Goal: Task Accomplishment & Management: Manage account settings

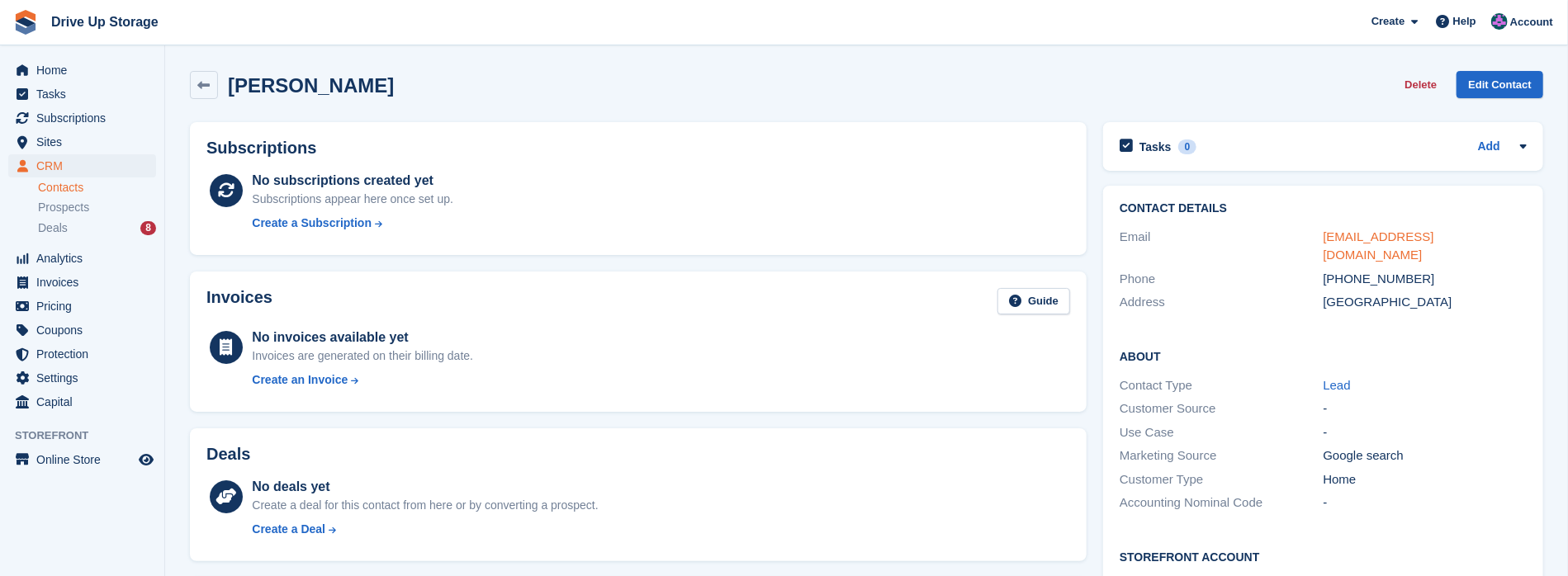
click at [776, 239] on link "namdevkaur@outlook.com" at bounding box center [1379, 246] width 111 height 33
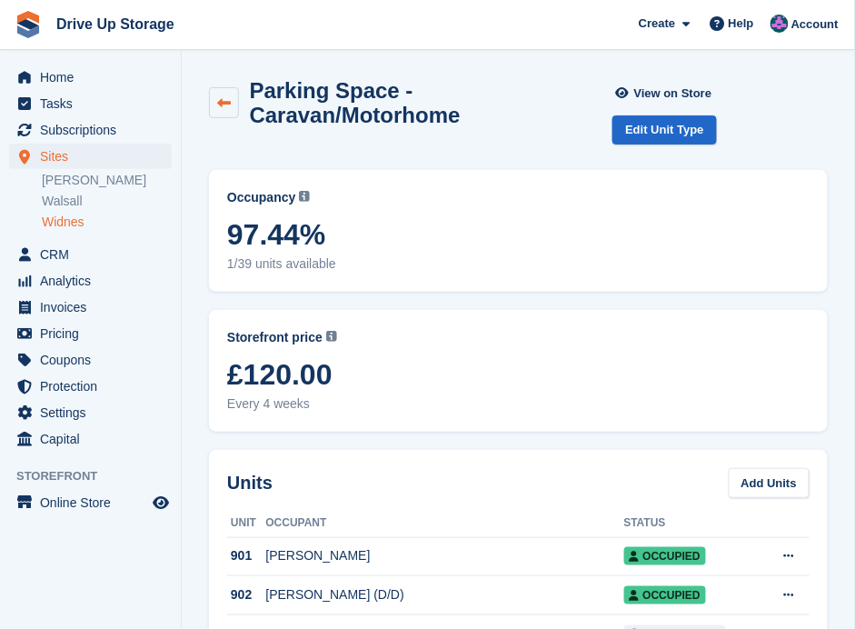
click at [220, 103] on icon at bounding box center [224, 103] width 14 height 14
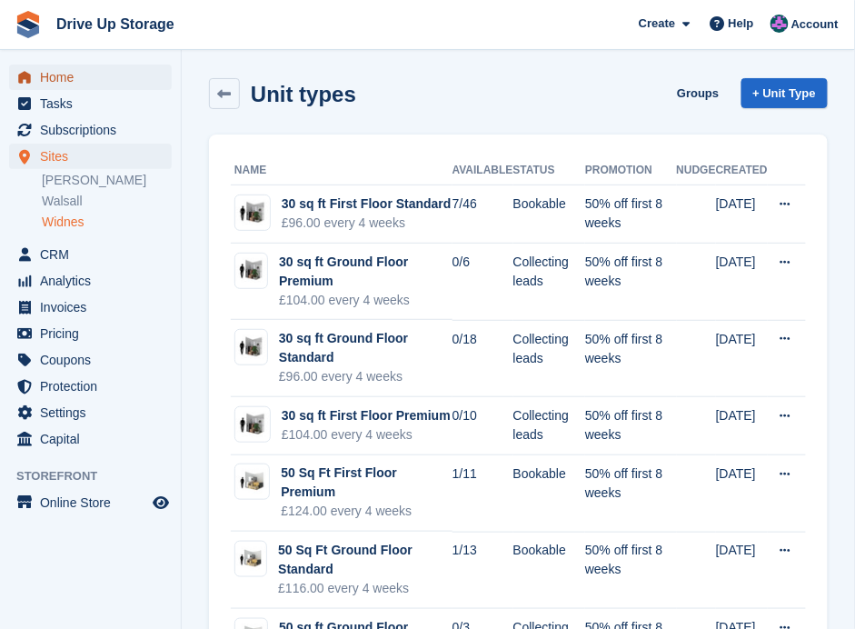
click at [68, 82] on span "Home" at bounding box center [94, 77] width 109 height 25
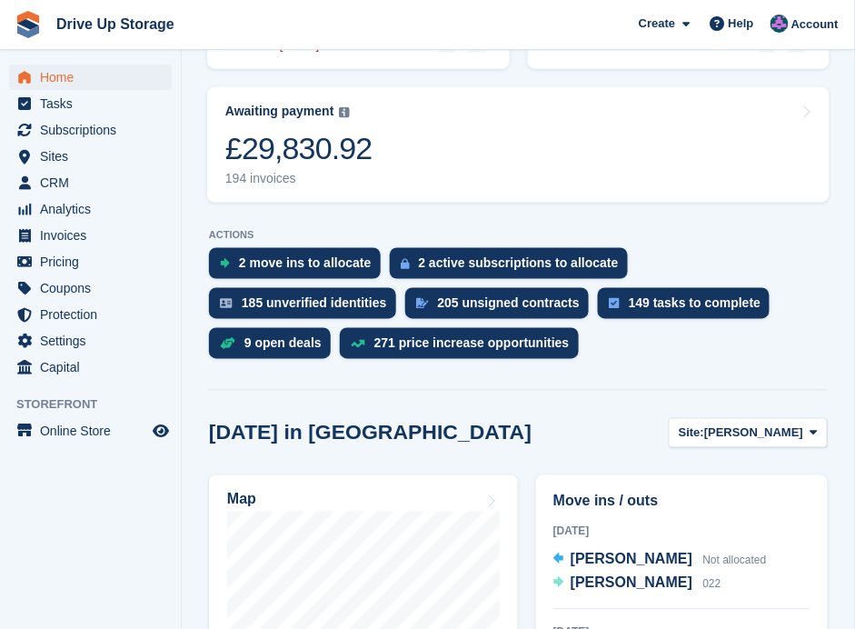
scroll to position [412, 0]
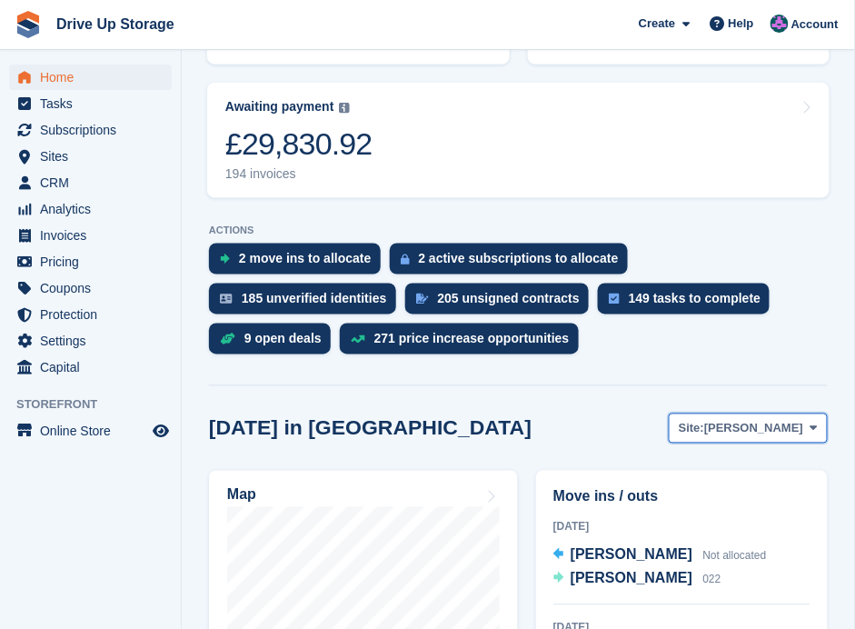
click at [819, 413] on button "Site: [PERSON_NAME]" at bounding box center [748, 428] width 159 height 30
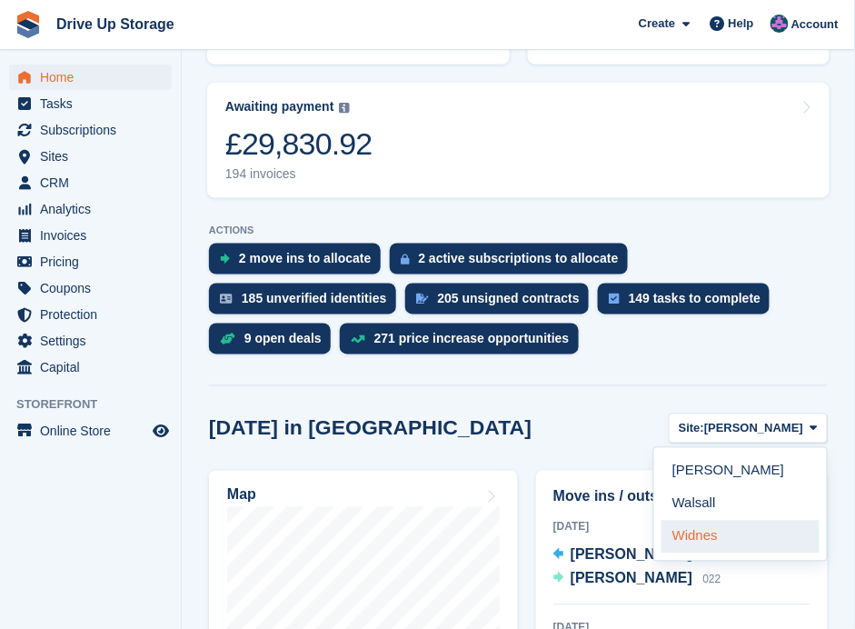
click at [690, 521] on link "Widnes" at bounding box center [740, 537] width 158 height 33
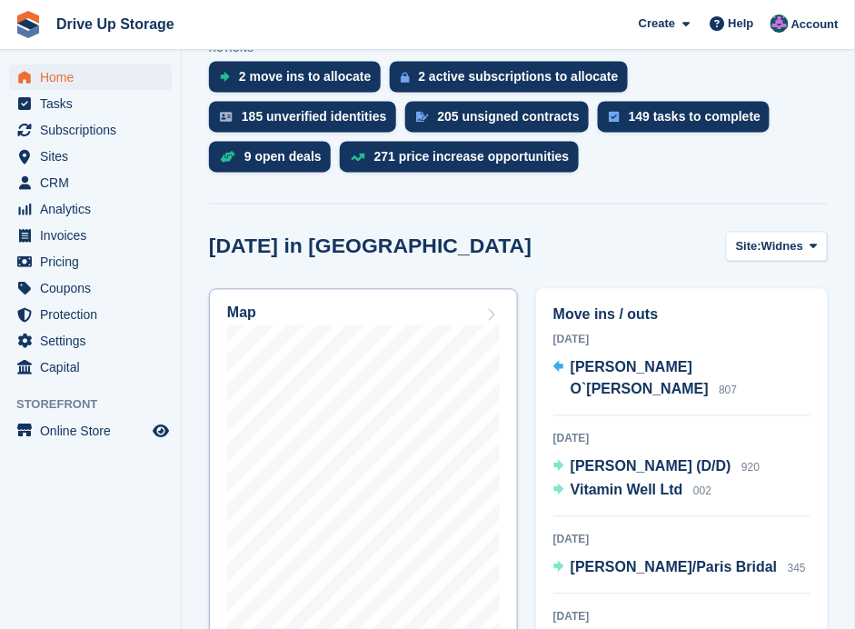
scroll to position [352, 0]
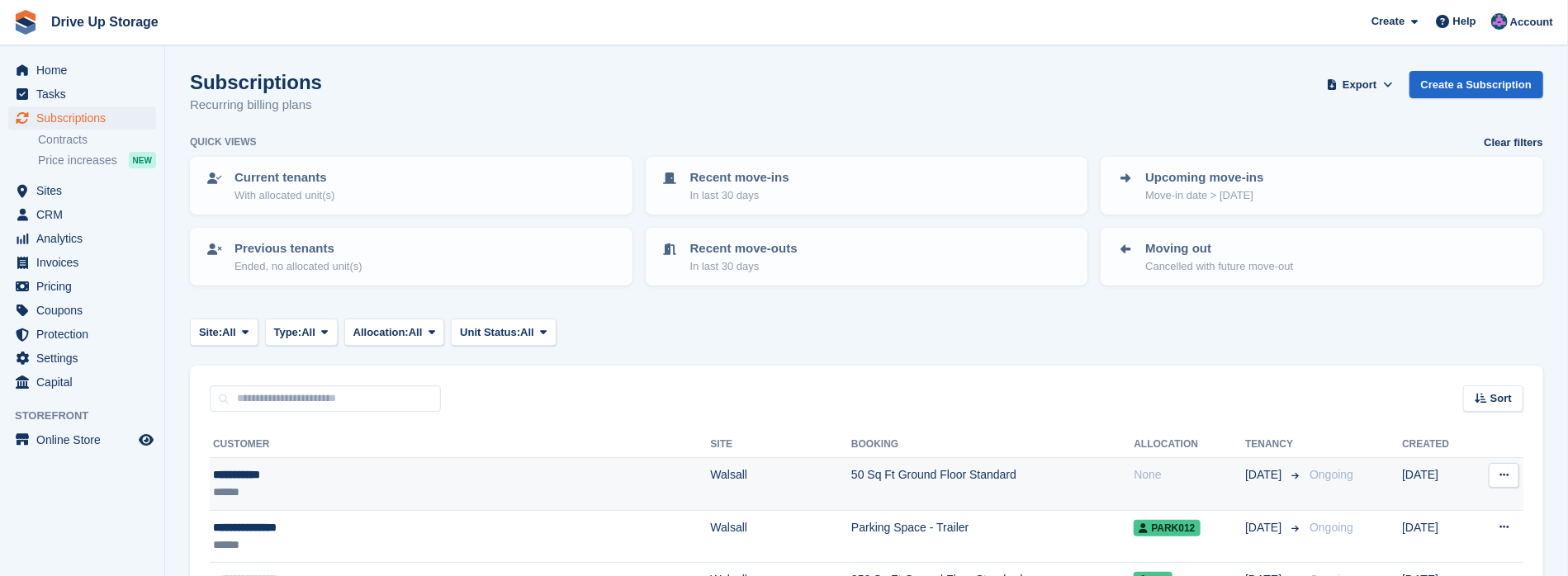
click at [297, 470] on div "**********" at bounding box center [380, 474] width 335 height 17
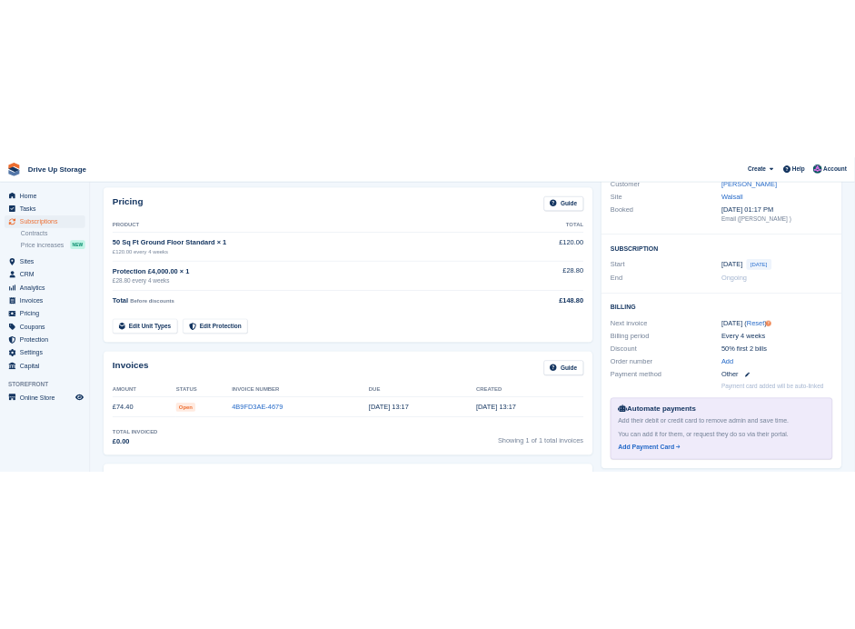
scroll to position [60, 0]
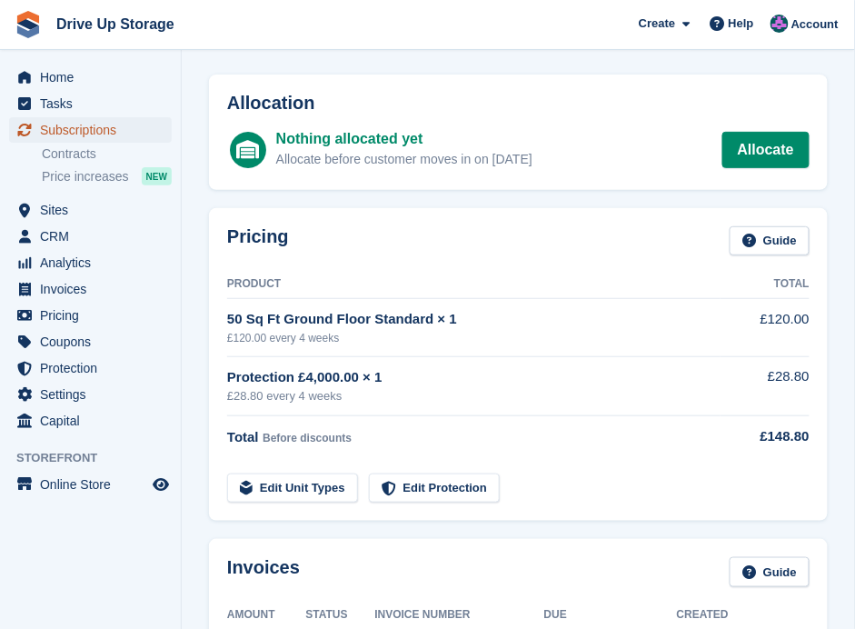
click at [74, 128] on span "Subscriptions" at bounding box center [94, 129] width 109 height 25
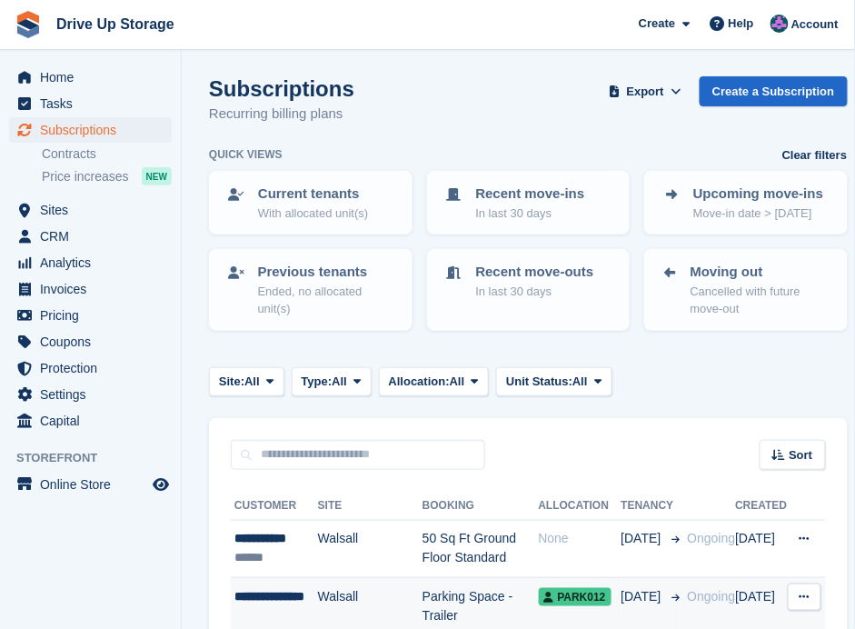
scroll to position [242, 0]
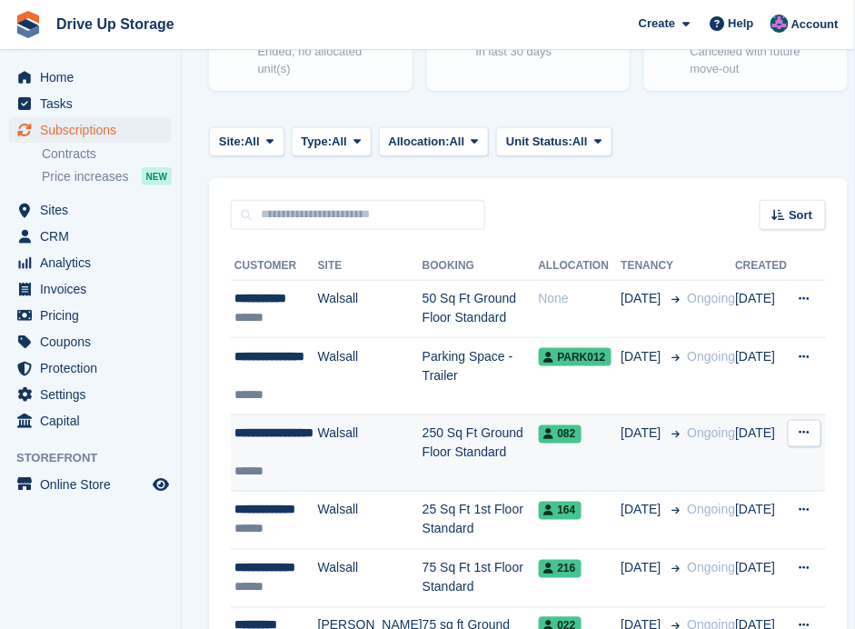
click at [300, 453] on div "**********" at bounding box center [276, 443] width 84 height 38
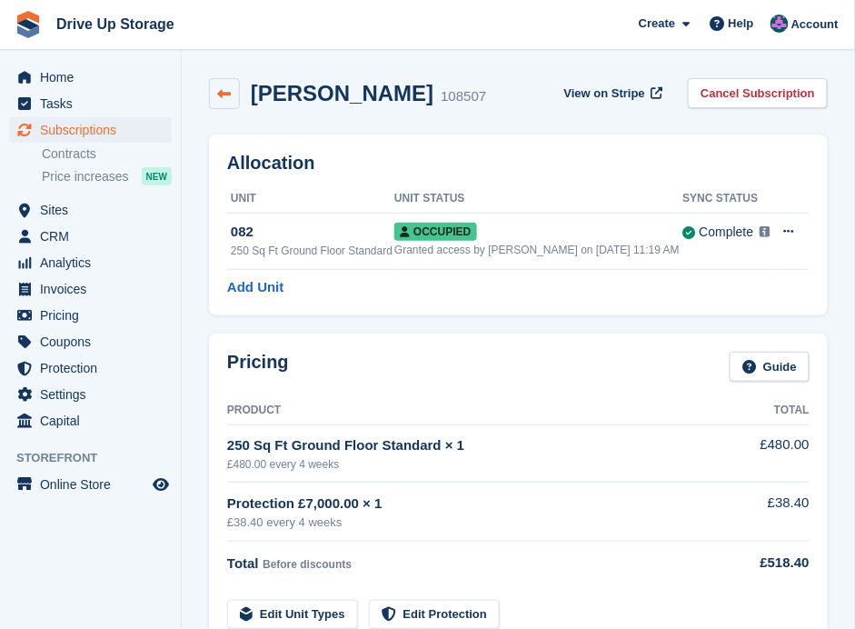
click at [234, 85] on link at bounding box center [224, 93] width 31 height 31
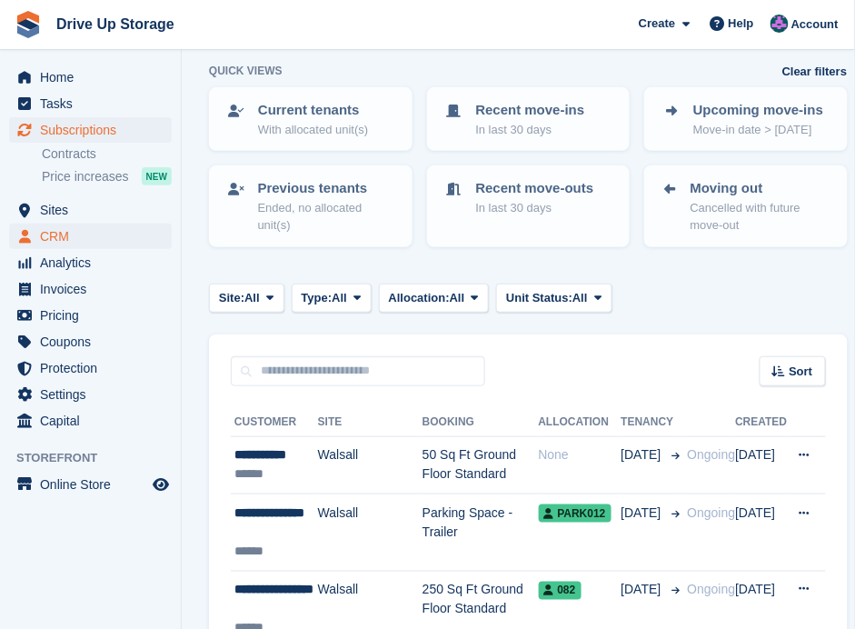
scroll to position [83, 0]
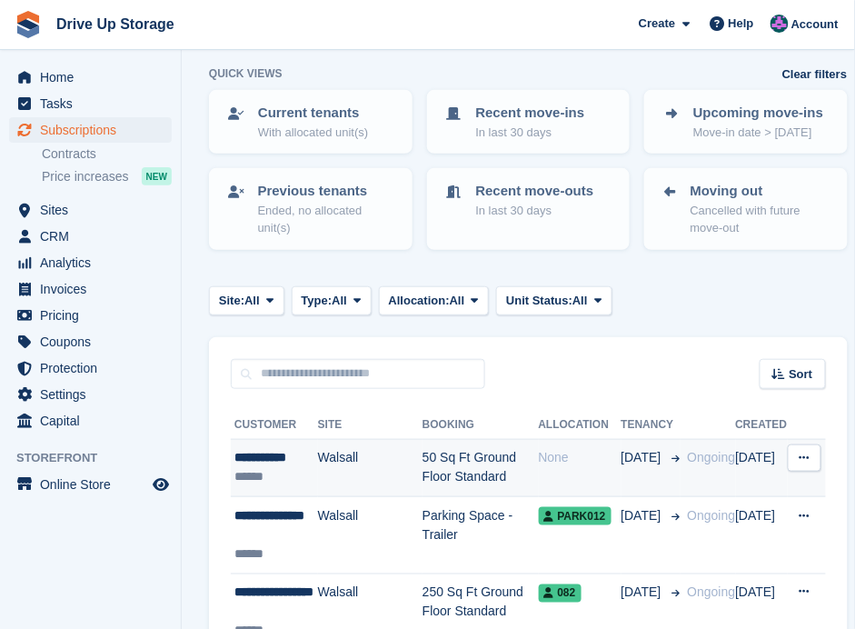
click at [539, 472] on td "None" at bounding box center [580, 468] width 83 height 58
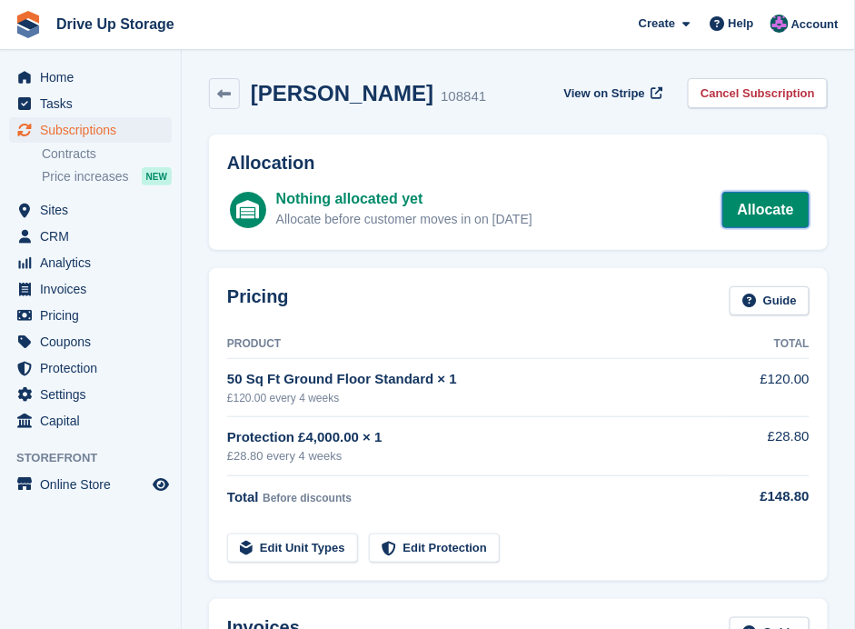
click at [789, 204] on link "Allocate" at bounding box center [765, 210] width 87 height 36
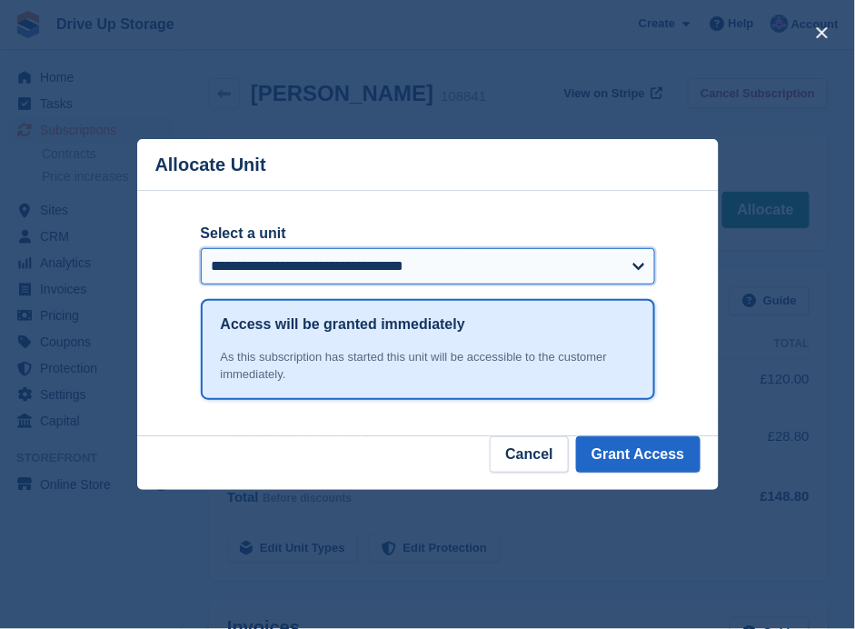
click at [642, 269] on select "**********" at bounding box center [428, 266] width 454 height 36
select select "******"
click at [201, 249] on select "**********" at bounding box center [428, 266] width 454 height 36
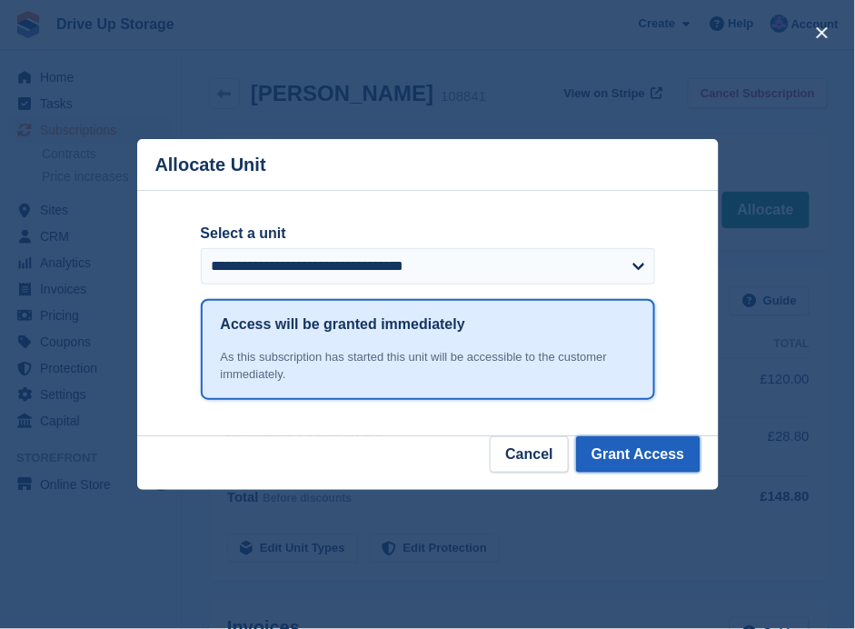
click at [659, 464] on button "Grant Access" at bounding box center [638, 454] width 124 height 36
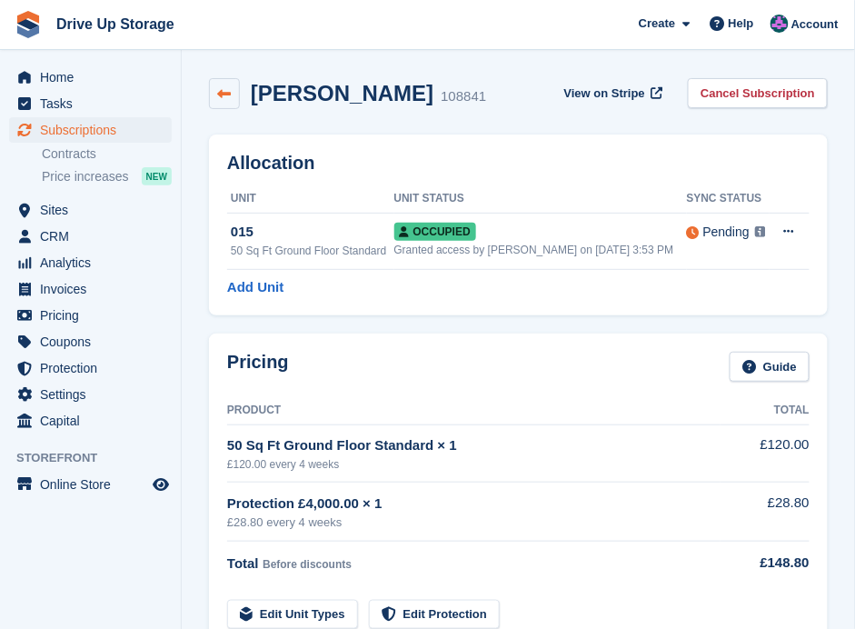
click at [218, 97] on icon at bounding box center [225, 94] width 14 height 14
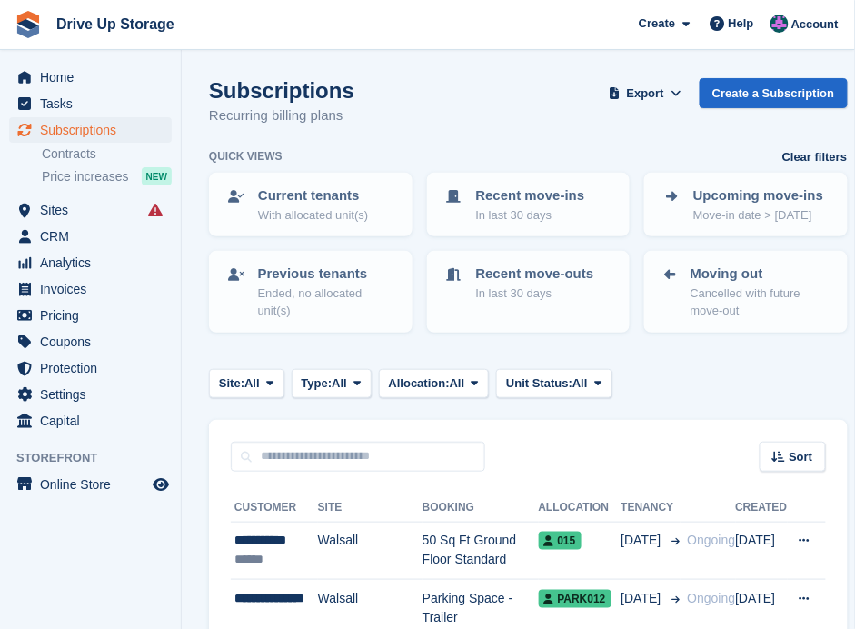
click at [731, 234] on div "Upcoming move-ins Move-in date > [DATE]" at bounding box center [746, 205] width 204 height 64
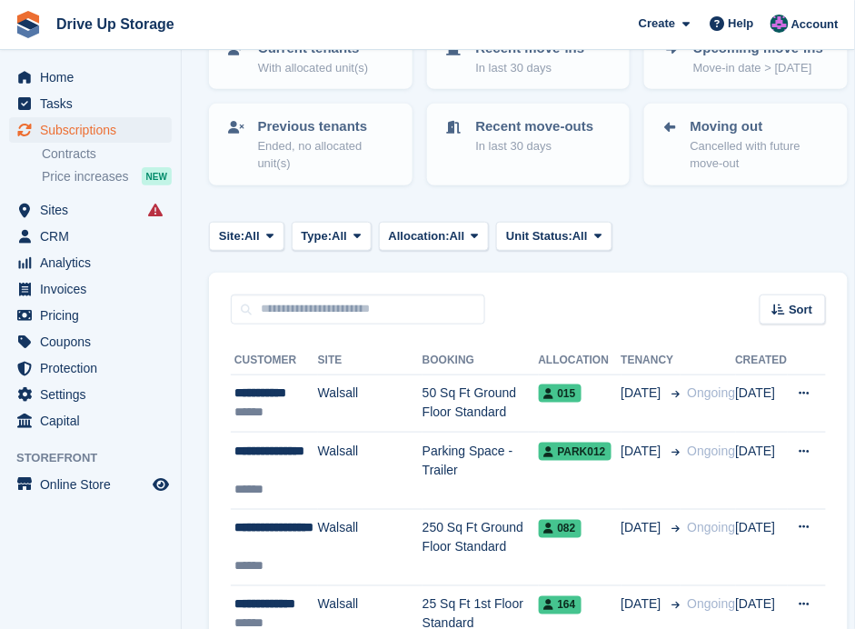
scroll to position [181, 0]
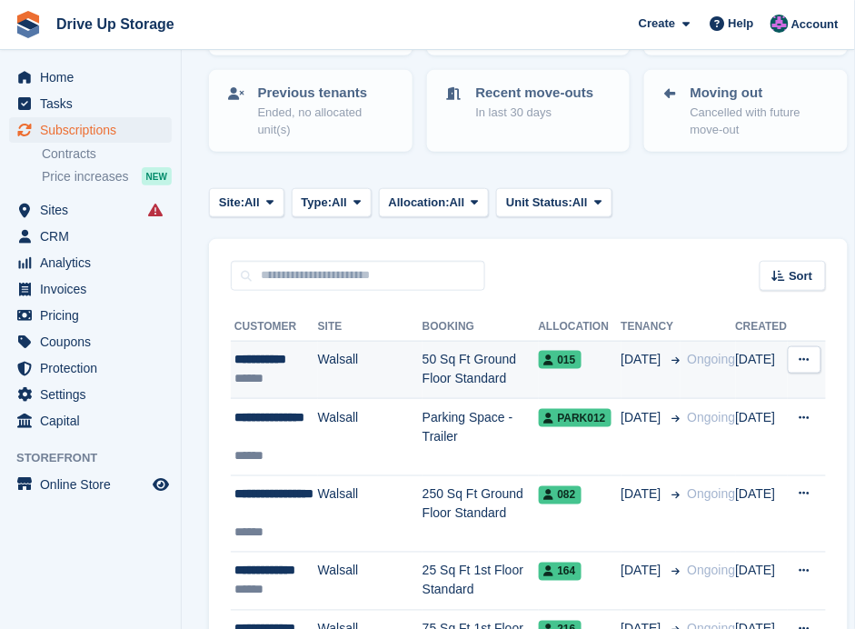
click at [304, 373] on div "******" at bounding box center [276, 378] width 84 height 19
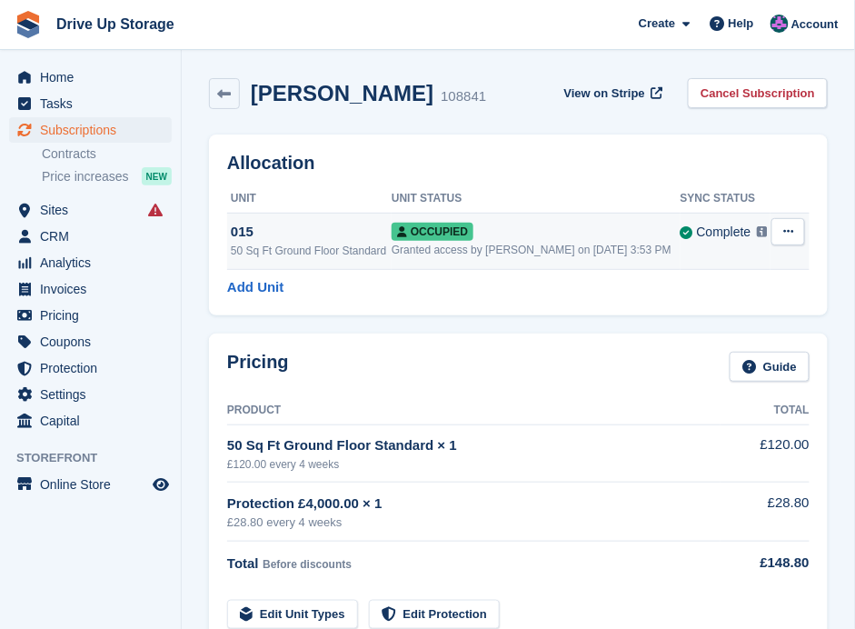
click at [343, 234] on div "015" at bounding box center [311, 232] width 161 height 21
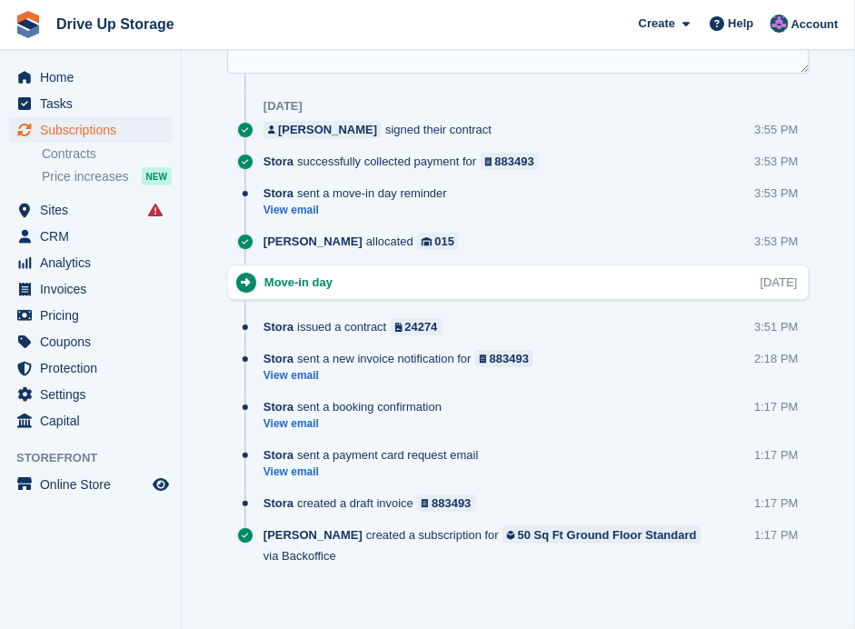
scroll to position [1332, 0]
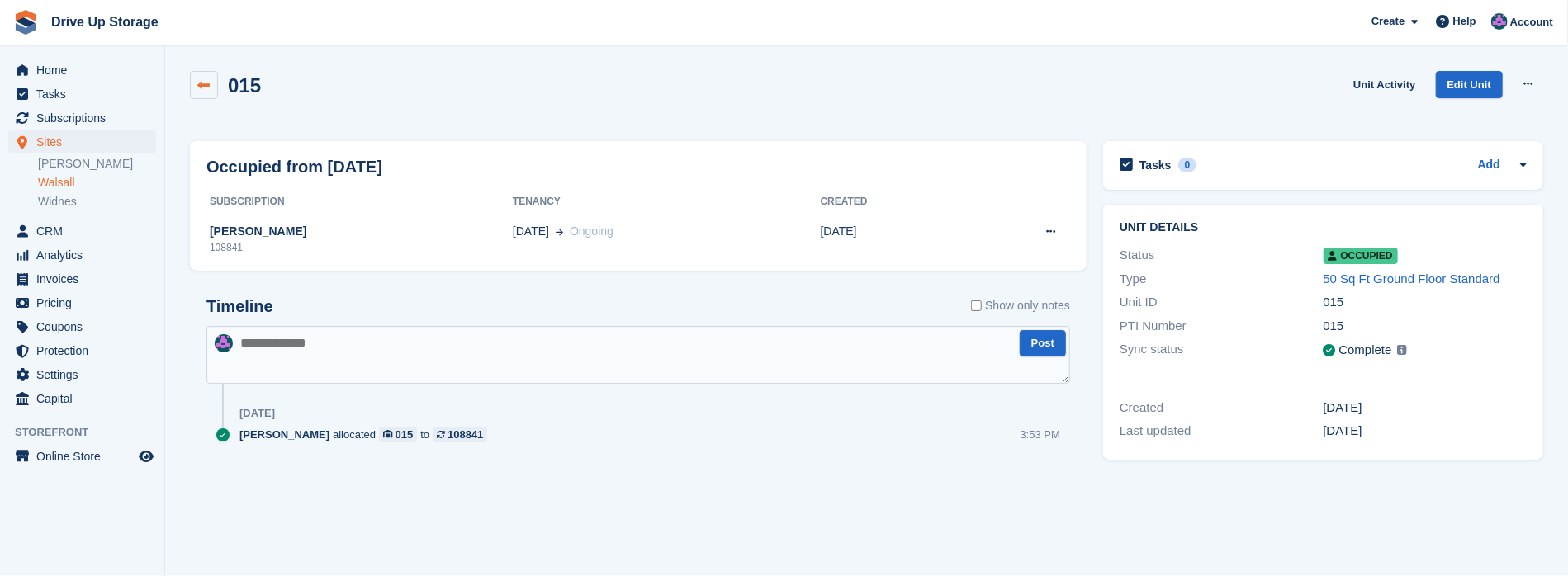
click at [193, 82] on link at bounding box center [204, 84] width 28 height 28
click at [200, 83] on icon at bounding box center [205, 85] width 13 height 13
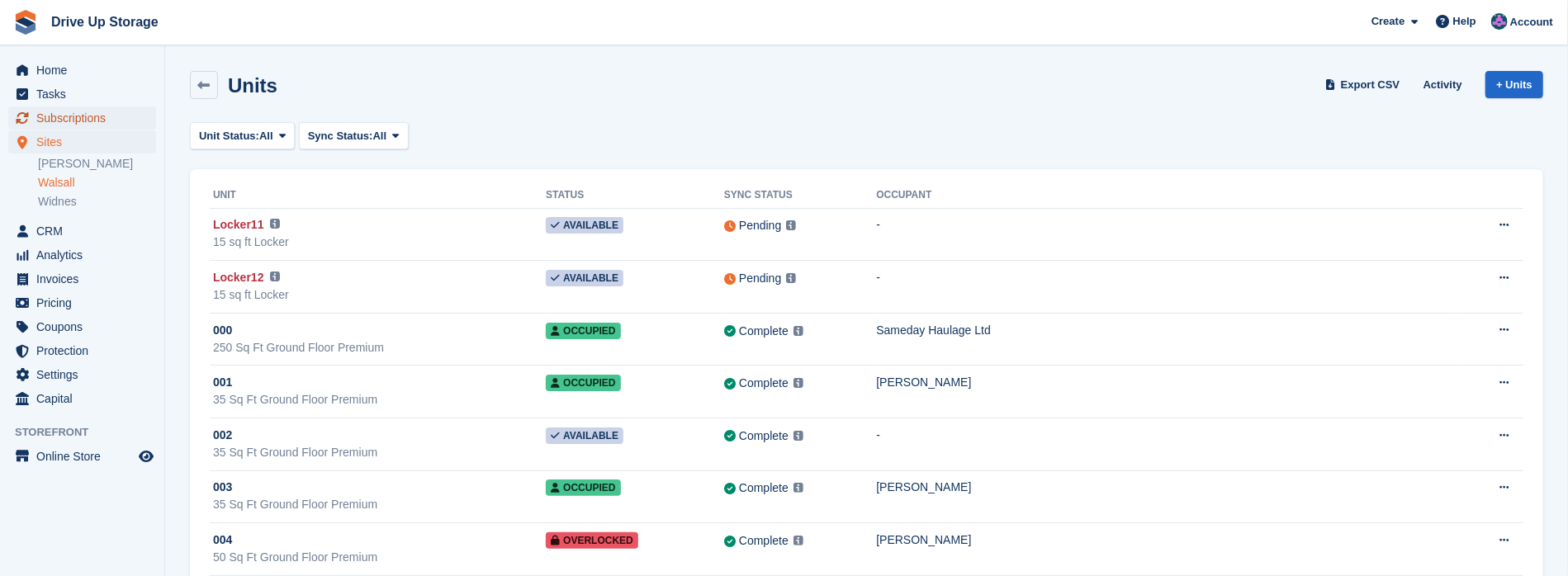
click at [74, 122] on span "Subscriptions" at bounding box center [85, 117] width 99 height 23
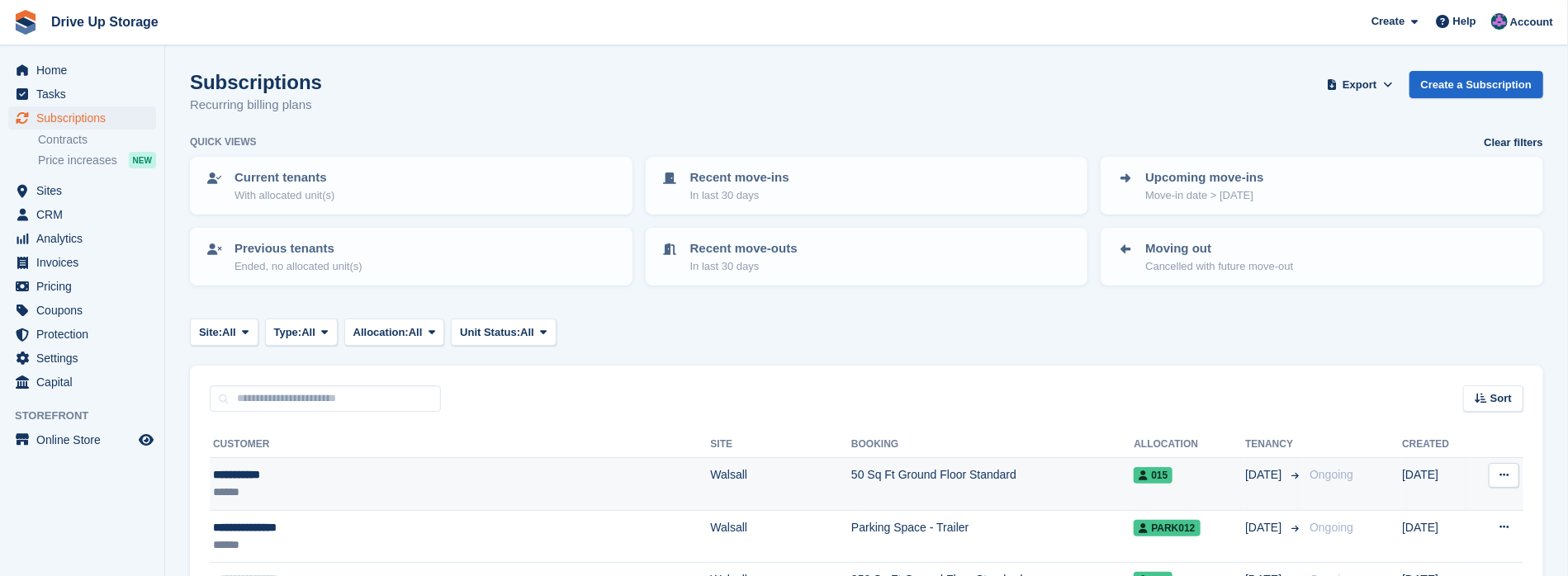
click at [776, 489] on td "50 Sq Ft Ground Floor Standard" at bounding box center [993, 484] width 283 height 53
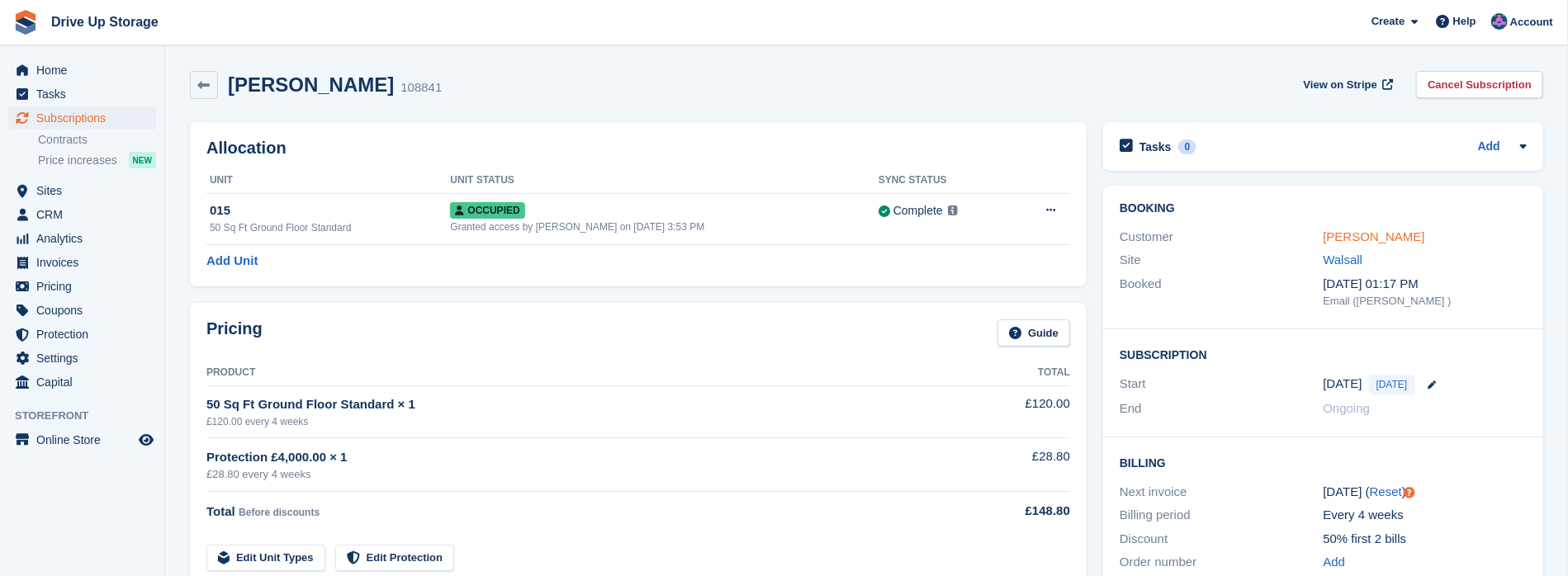
click at [1378, 237] on link "[PERSON_NAME]" at bounding box center [1374, 236] width 102 height 14
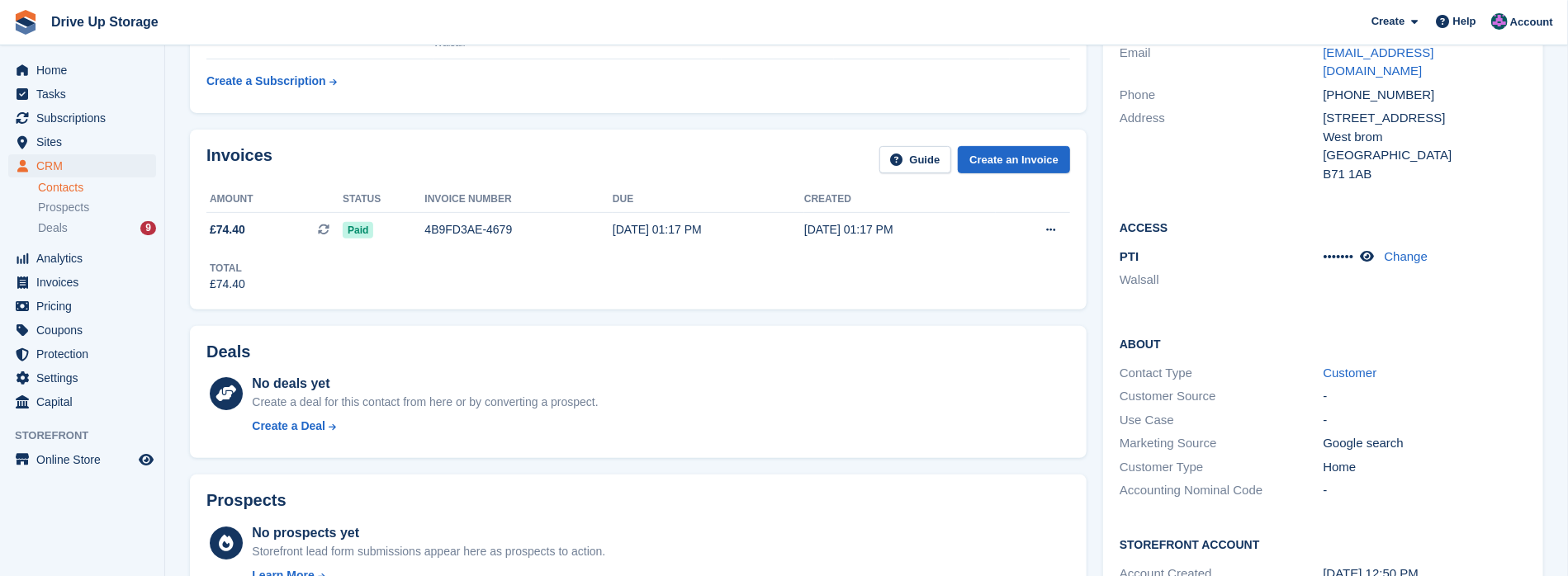
scroll to position [330, 0]
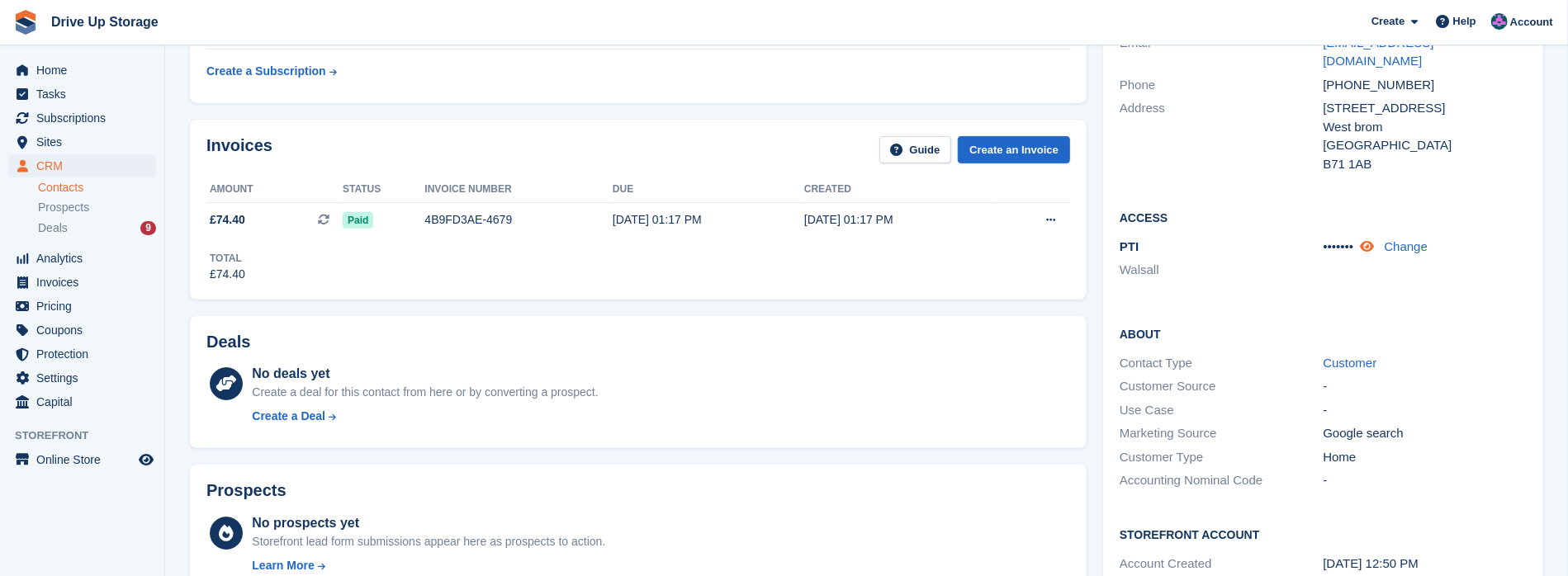
click at [1369, 240] on icon at bounding box center [1366, 246] width 14 height 13
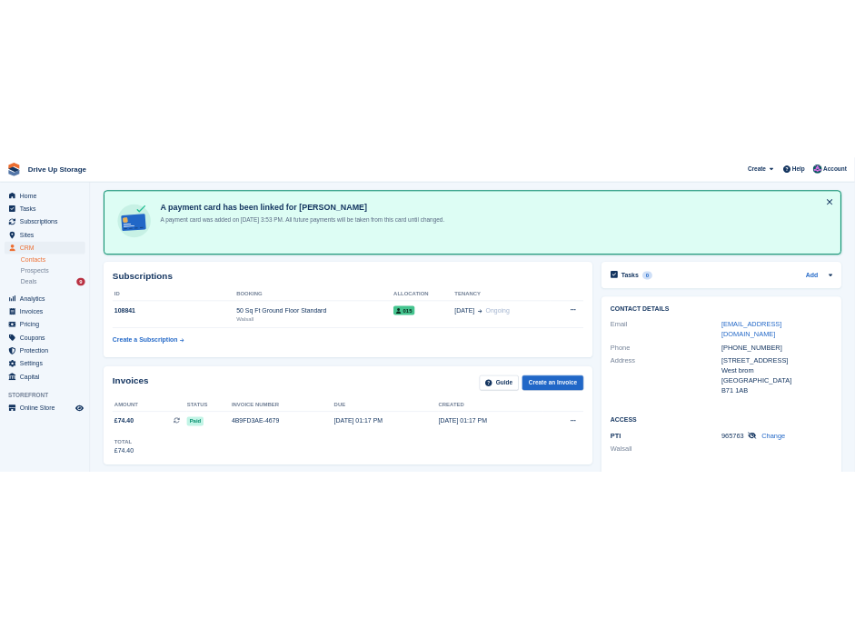
scroll to position [0, 0]
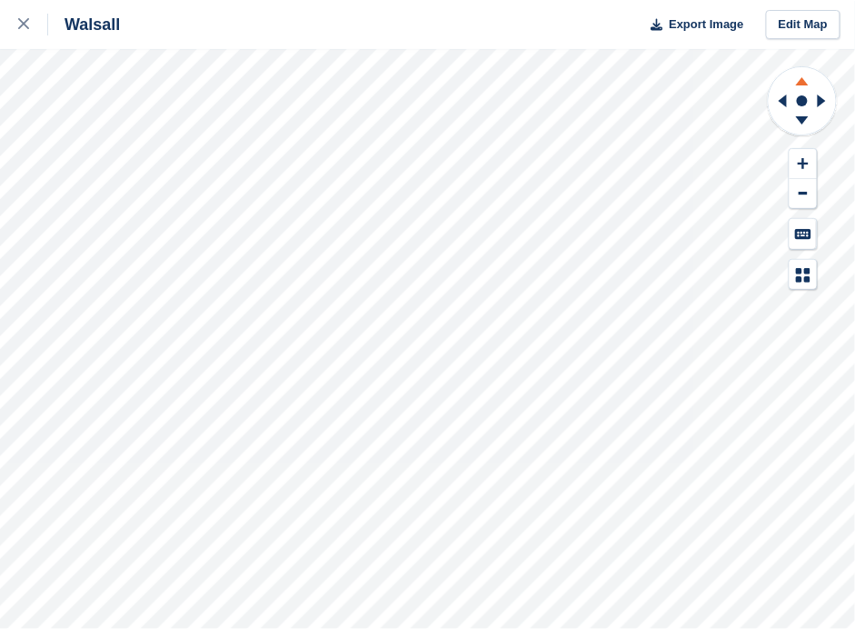
click at [800, 83] on icon at bounding box center [802, 81] width 13 height 8
click at [802, 117] on icon at bounding box center [802, 120] width 13 height 8
click at [810, 165] on button at bounding box center [803, 164] width 27 height 30
click at [807, 194] on icon at bounding box center [803, 194] width 9 height 4
click at [782, 100] on icon at bounding box center [783, 100] width 8 height 13
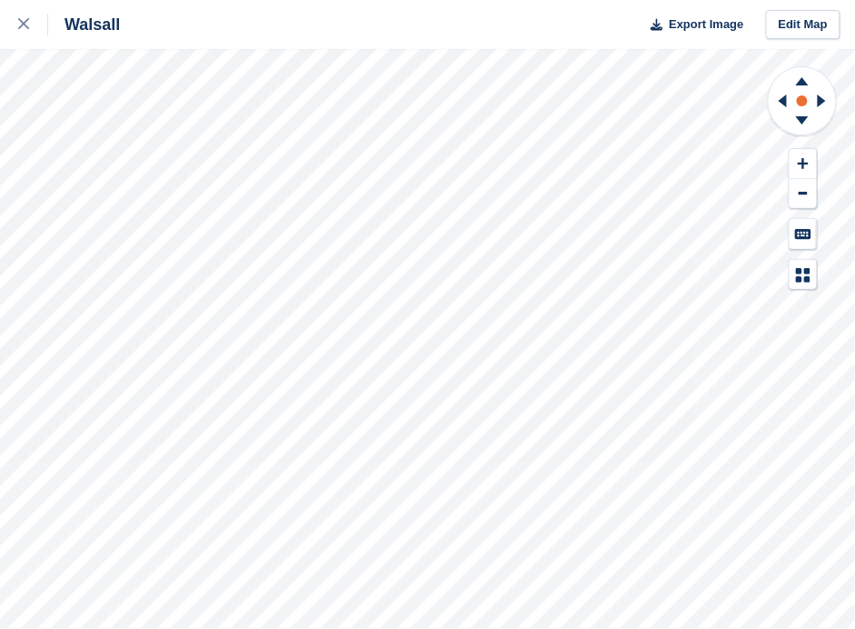
click at [813, 100] on rect at bounding box center [802, 101] width 22 height 22
click at [803, 84] on icon at bounding box center [802, 81] width 13 height 8
click at [803, 114] on icon at bounding box center [802, 123] width 47 height 23
click at [820, 101] on icon at bounding box center [822, 100] width 8 height 13
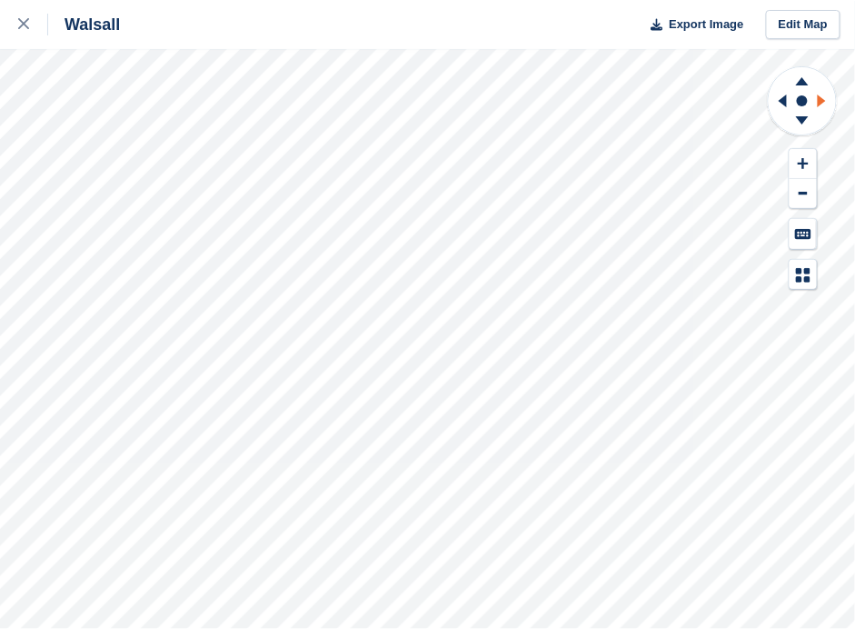
click at [820, 101] on icon at bounding box center [822, 100] width 8 height 13
